Goal: Task Accomplishment & Management: Manage account settings

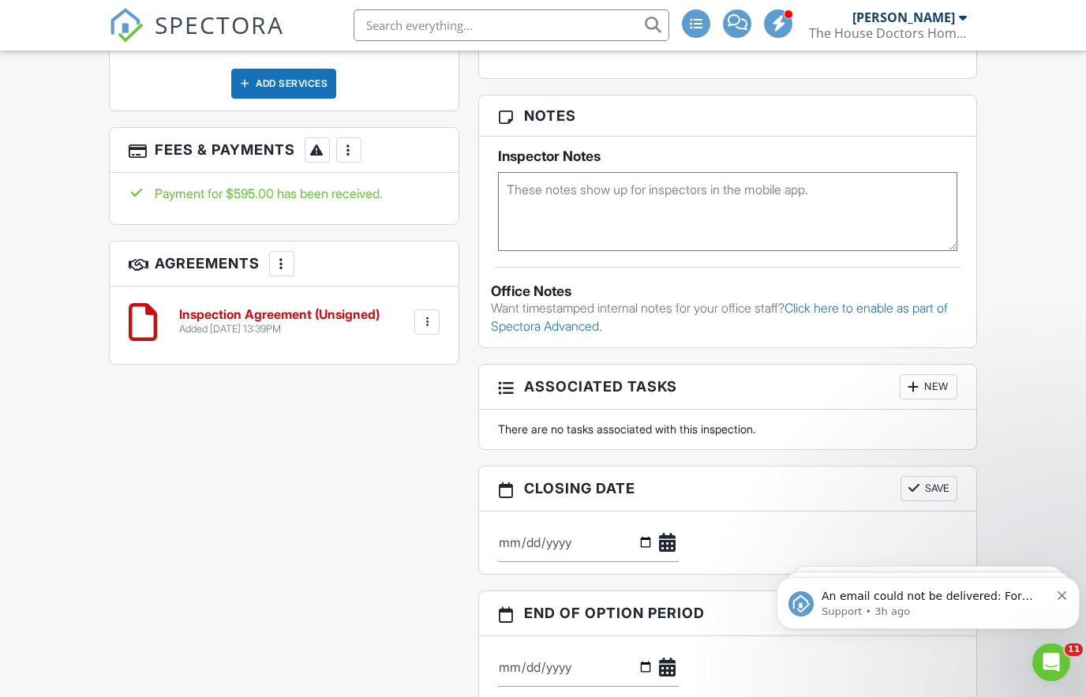
scroll to position [977, 0]
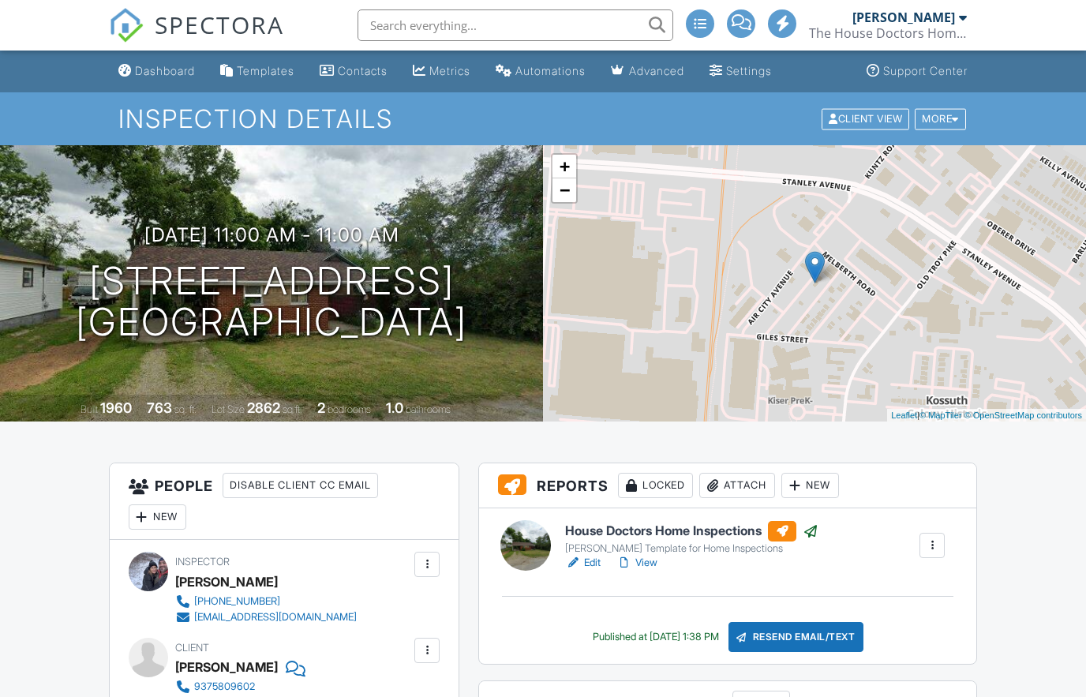
scroll to position [977, 0]
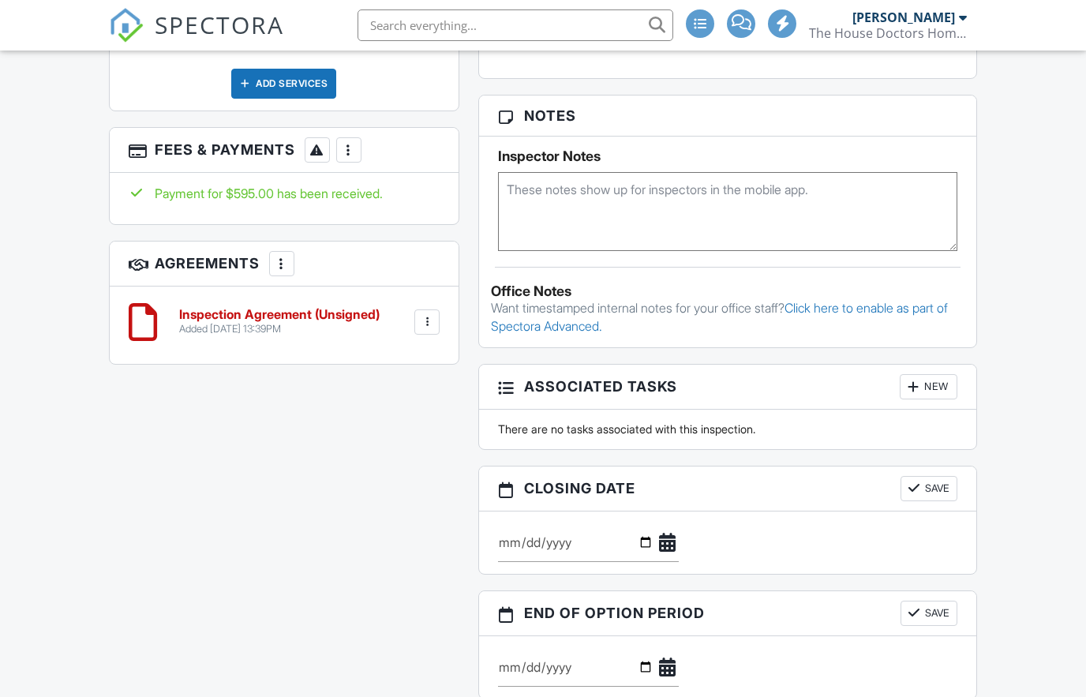
click at [165, 73] on div "Add Services" at bounding box center [285, 84] width 312 height 30
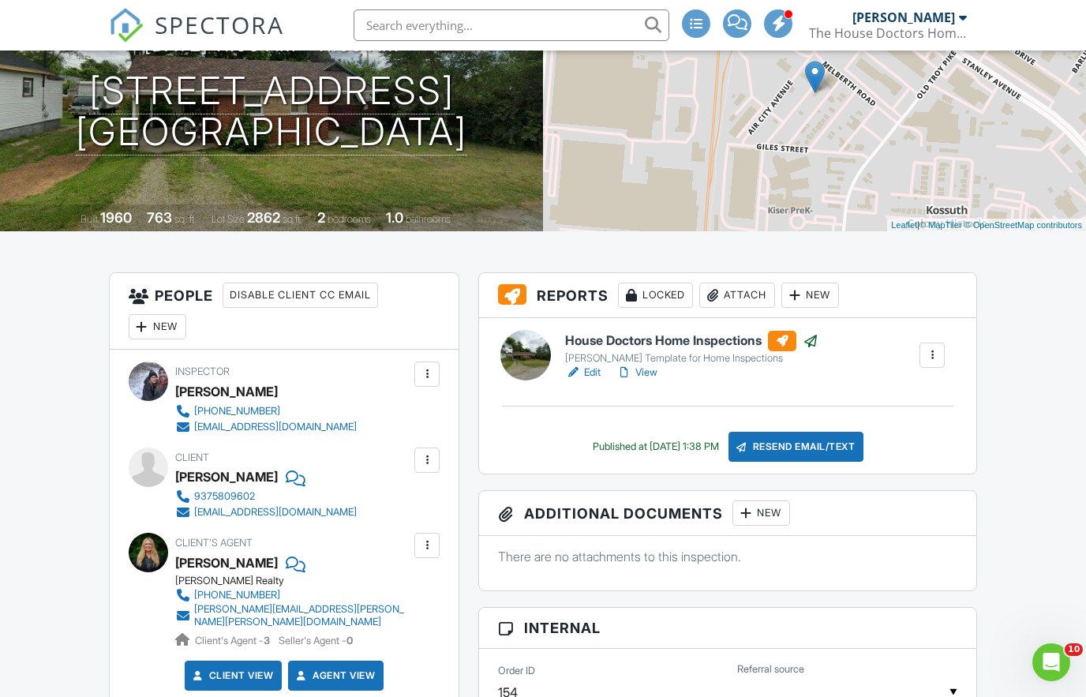
scroll to position [0, 0]
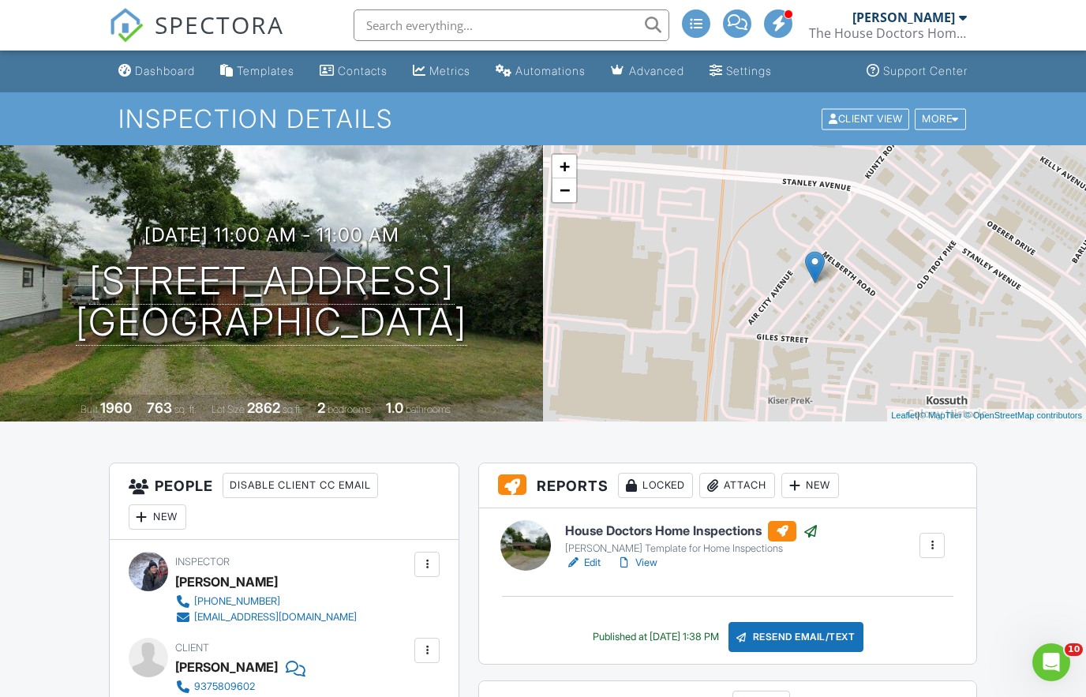
click at [162, 52] on link "SPECTORA" at bounding box center [196, 37] width 175 height 33
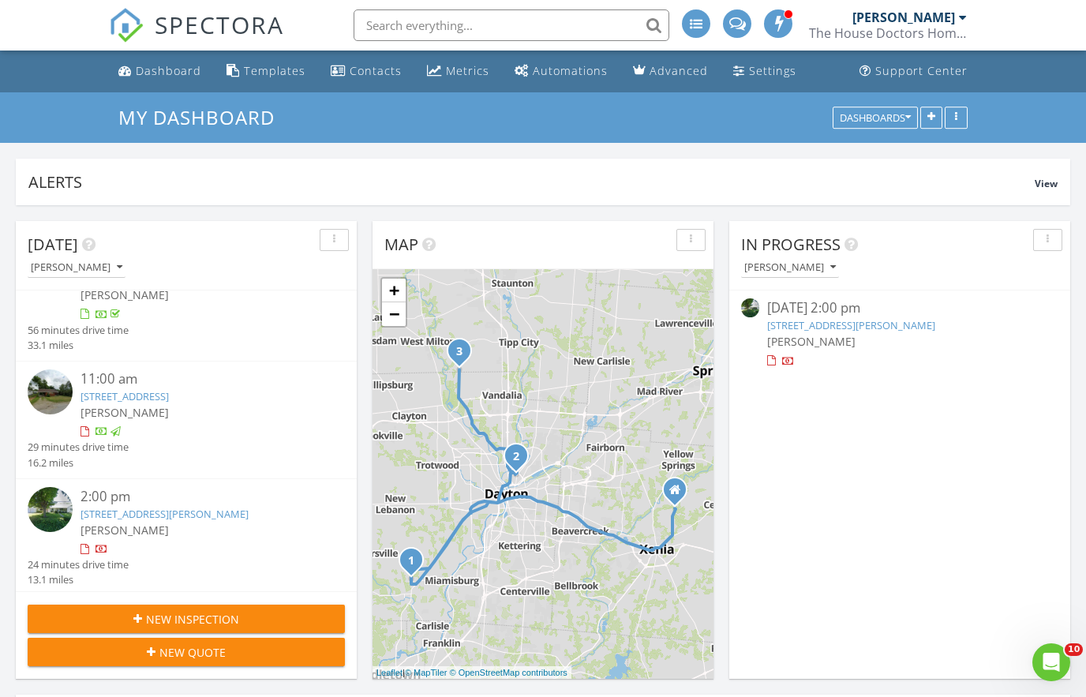
scroll to position [46, 0]
click at [234, 518] on link "3950 W Gingham Fred Rd, Tipp City, OH 45371" at bounding box center [164, 514] width 168 height 14
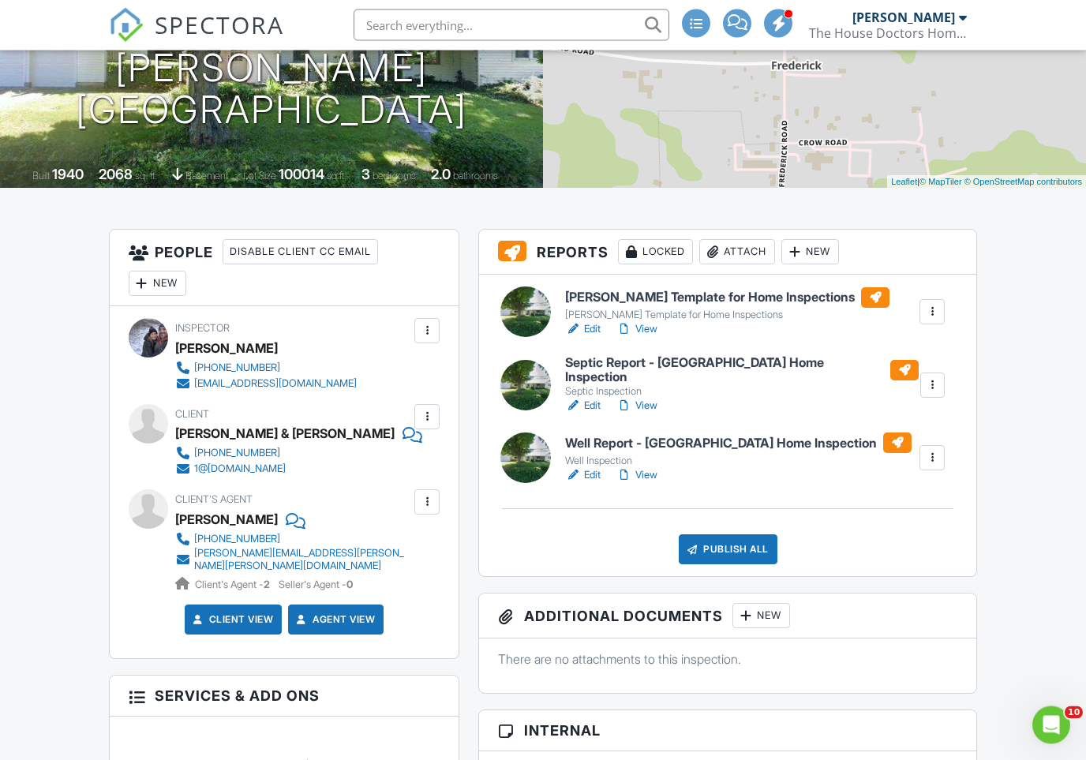
scroll to position [234, 0]
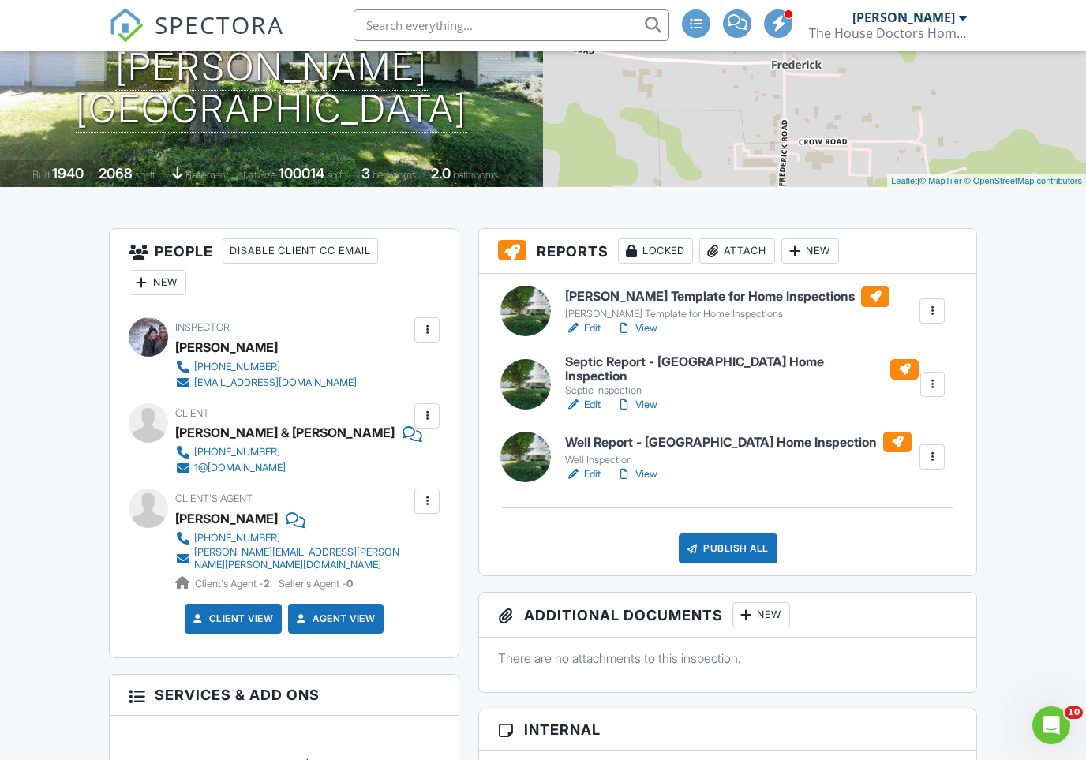
click at [432, 413] on div at bounding box center [427, 416] width 16 height 16
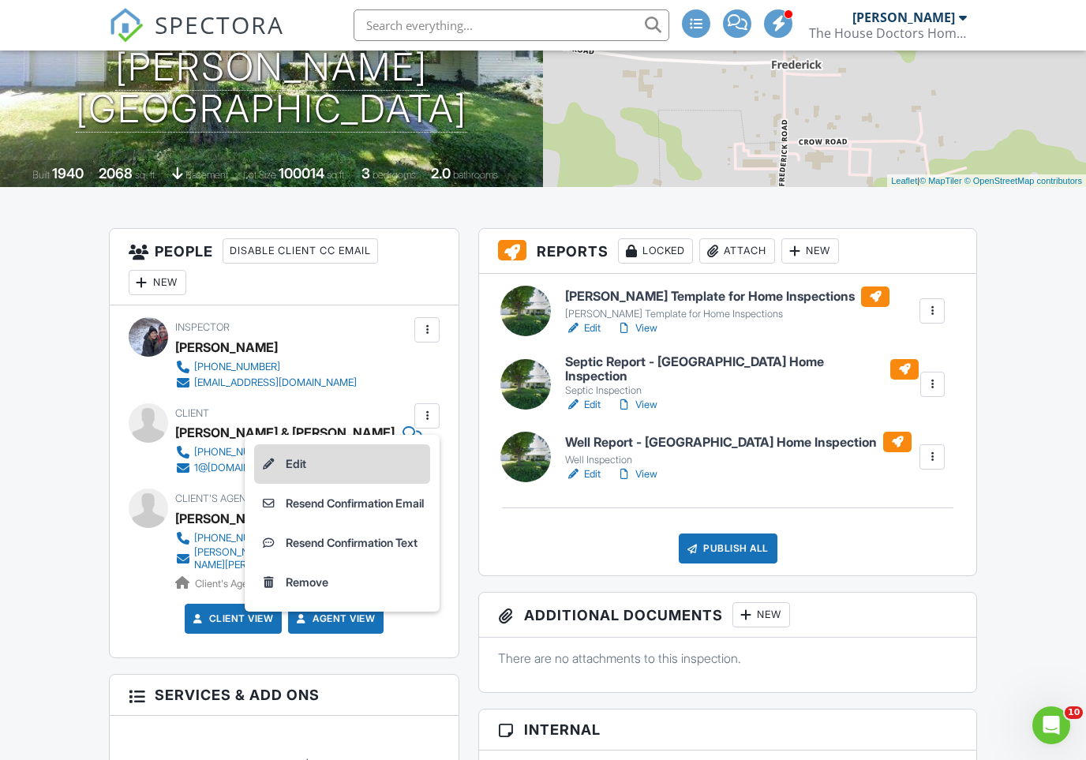
click at [345, 470] on li "Edit" at bounding box center [342, 463] width 176 height 39
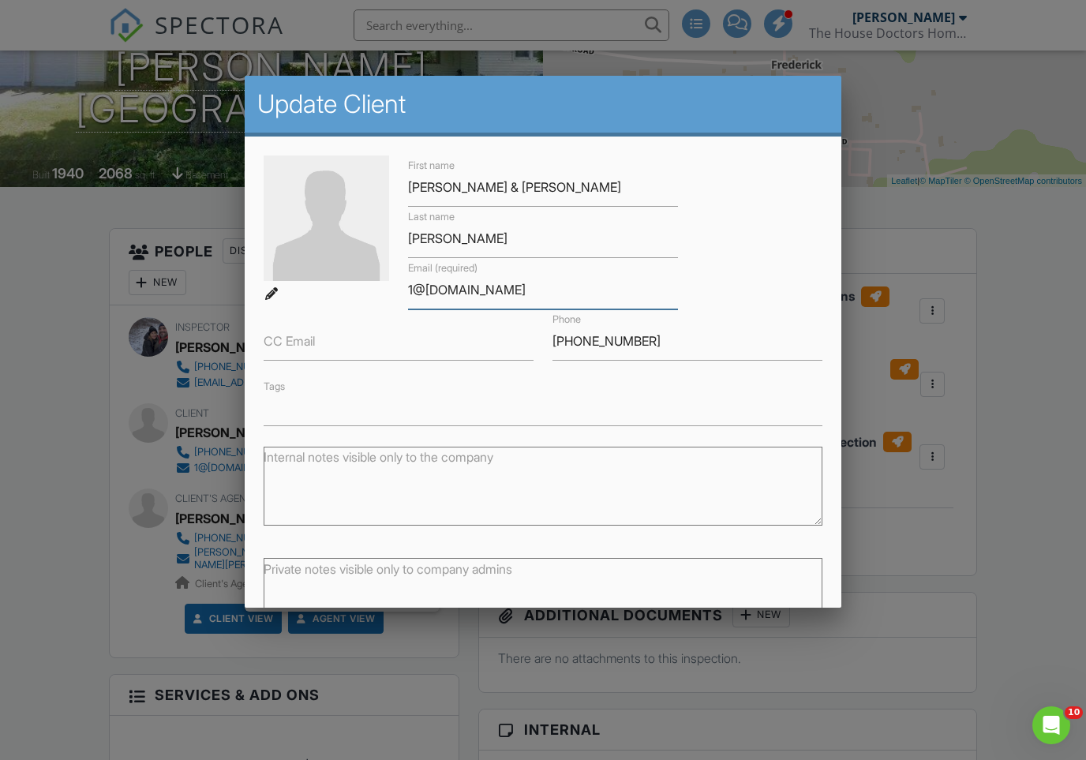
click at [486, 299] on input "1@1.net" at bounding box center [543, 290] width 270 height 39
type input "1"
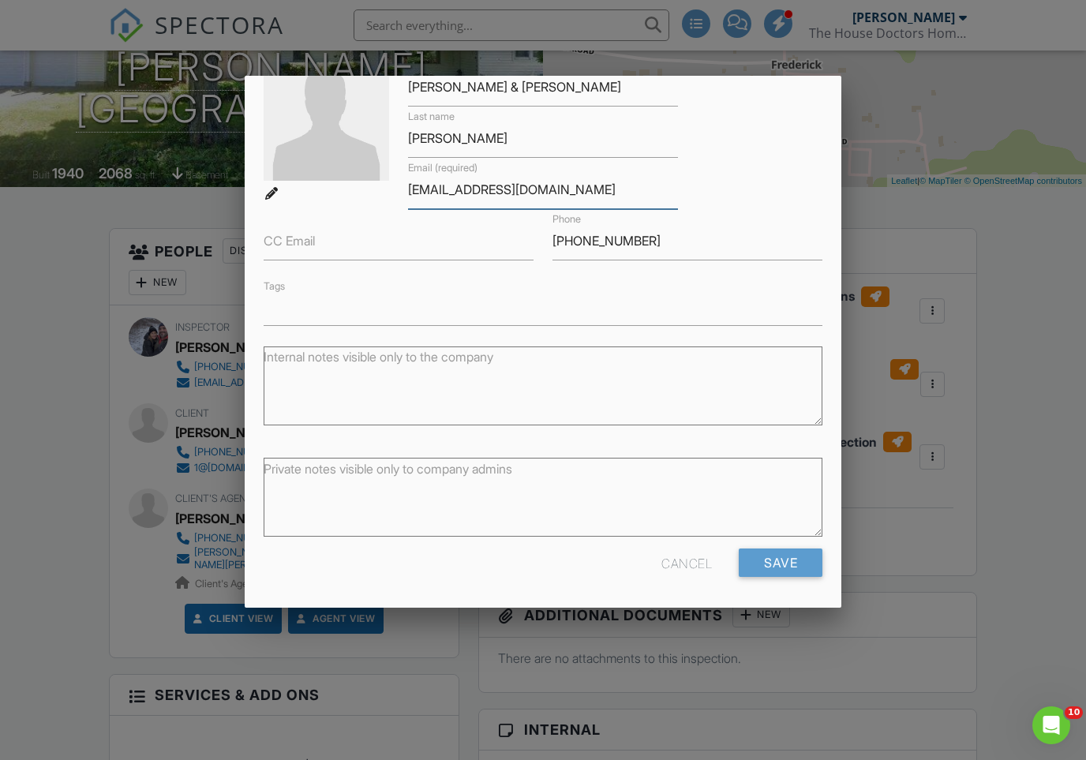
scroll to position [99, 0]
type input "[EMAIL_ADDRESS][DOMAIN_NAME]"
click at [796, 561] on input "Save" at bounding box center [780, 563] width 84 height 28
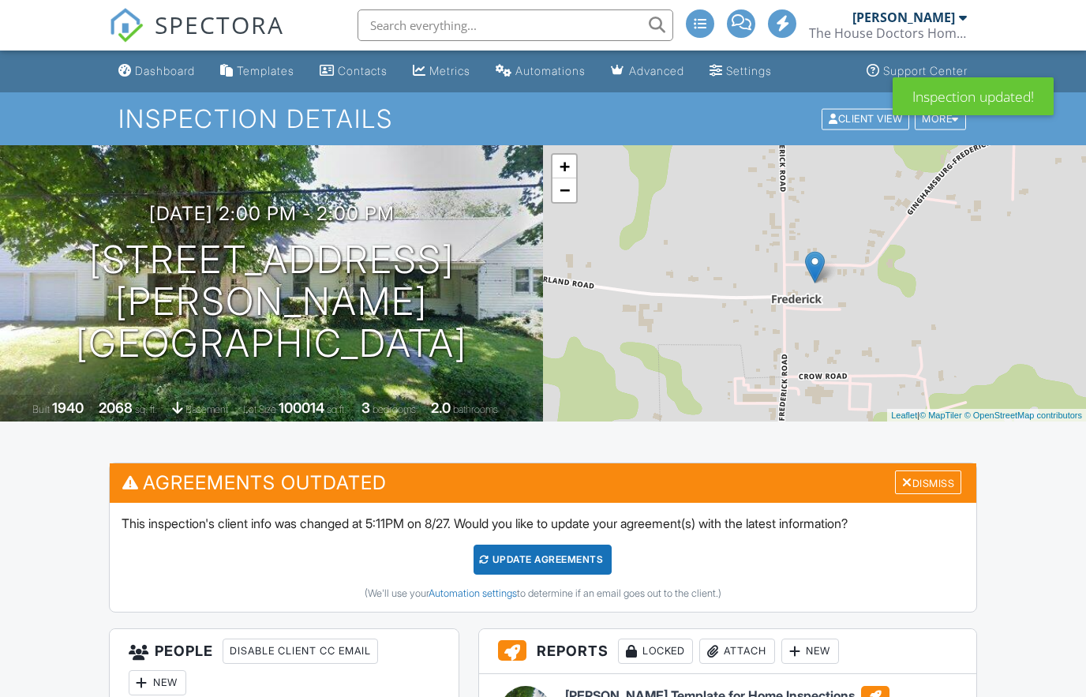
click at [563, 551] on div "Update Agreements" at bounding box center [542, 559] width 138 height 30
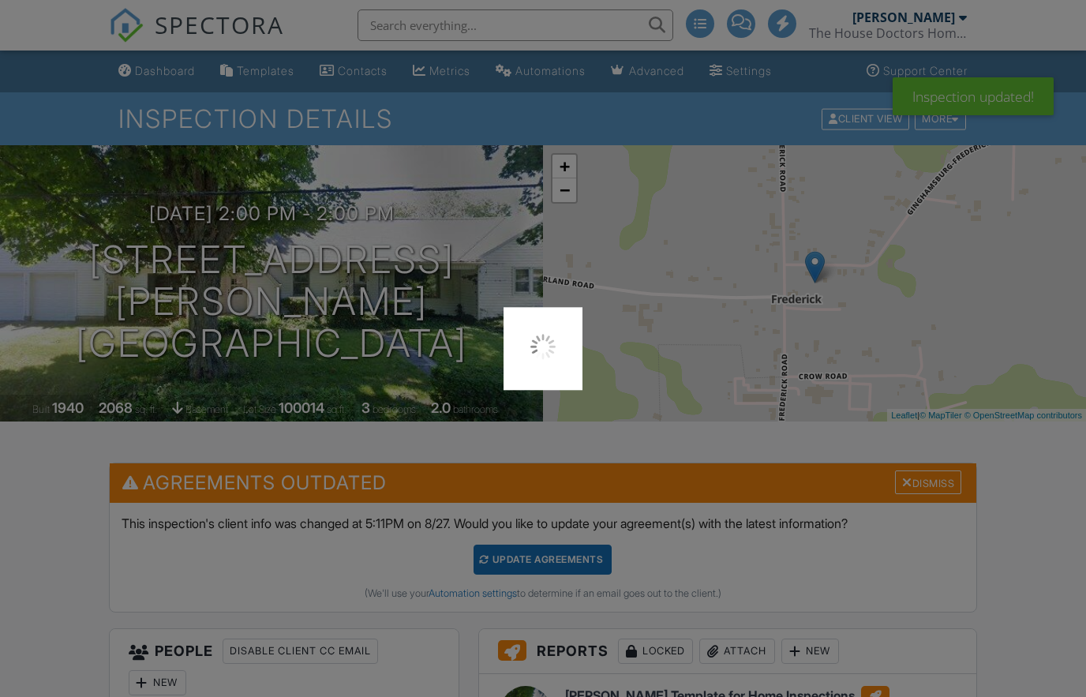
click at [581, 562] on div at bounding box center [543, 348] width 1086 height 697
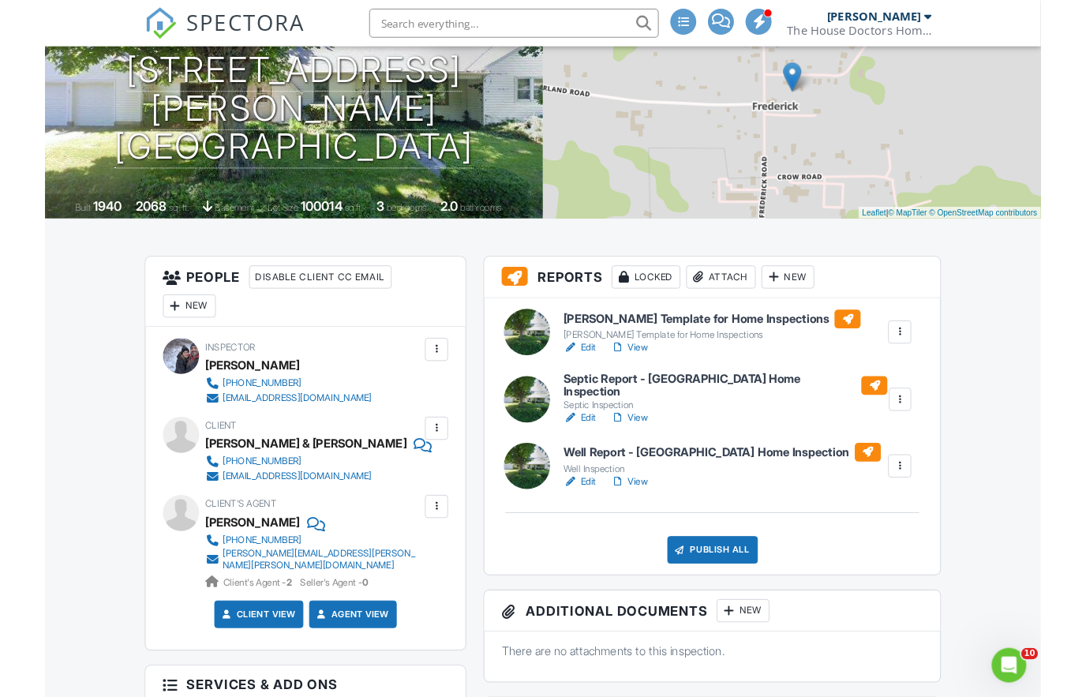
scroll to position [246, 0]
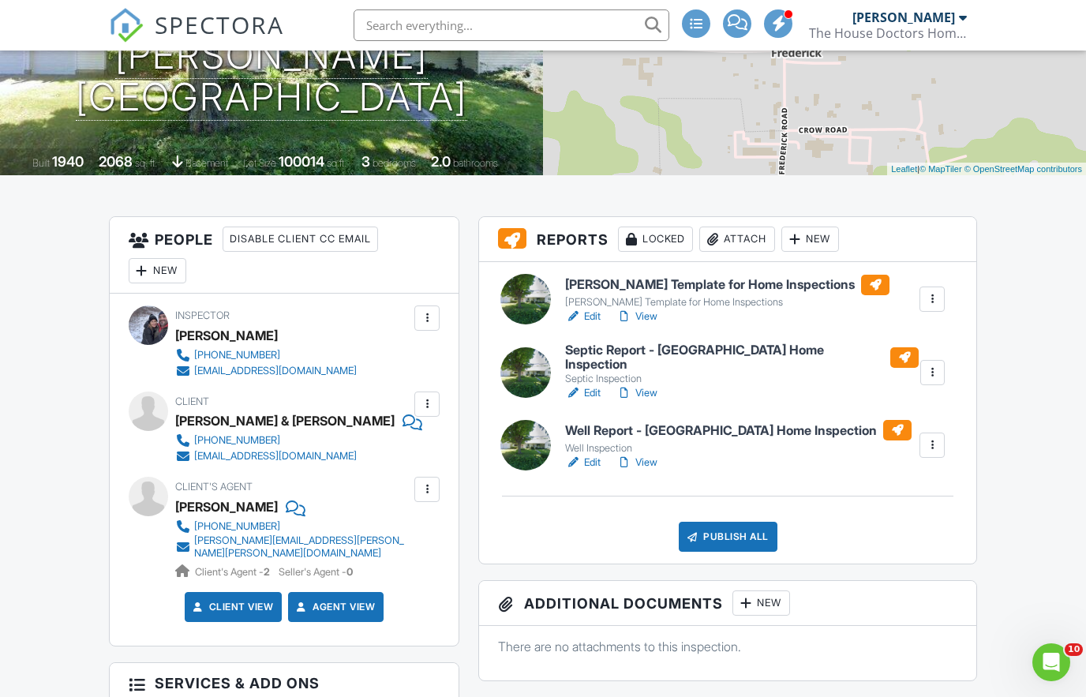
click at [637, 316] on link "View" at bounding box center [636, 316] width 41 height 16
